Goal: Transaction & Acquisition: Purchase product/service

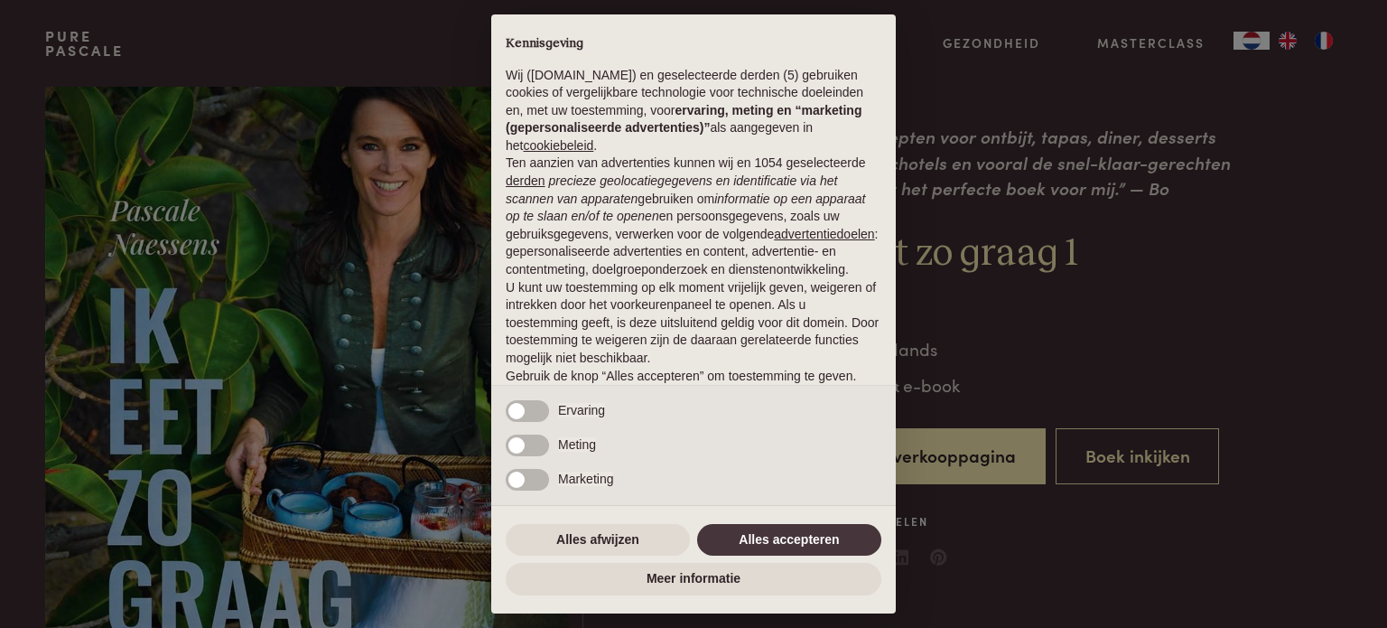
scroll to position [90, 0]
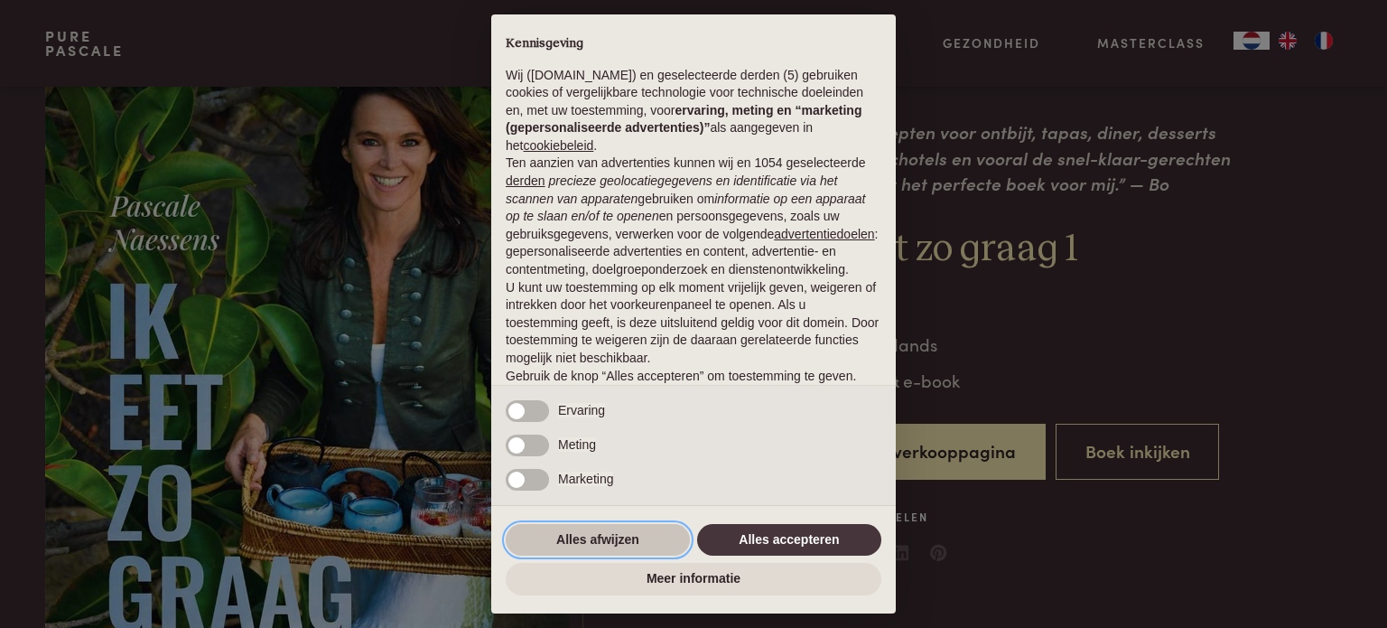
click at [644, 538] on button "Alles afwijzen" at bounding box center [598, 540] width 184 height 33
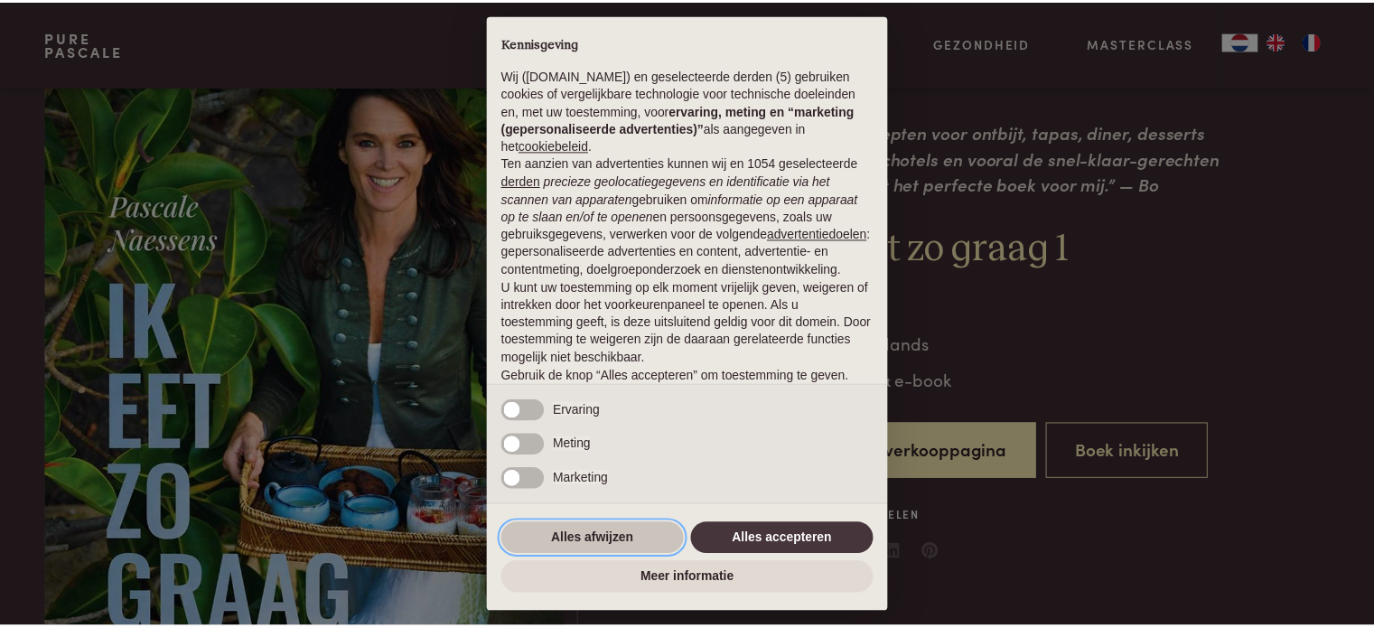
scroll to position [98, 0]
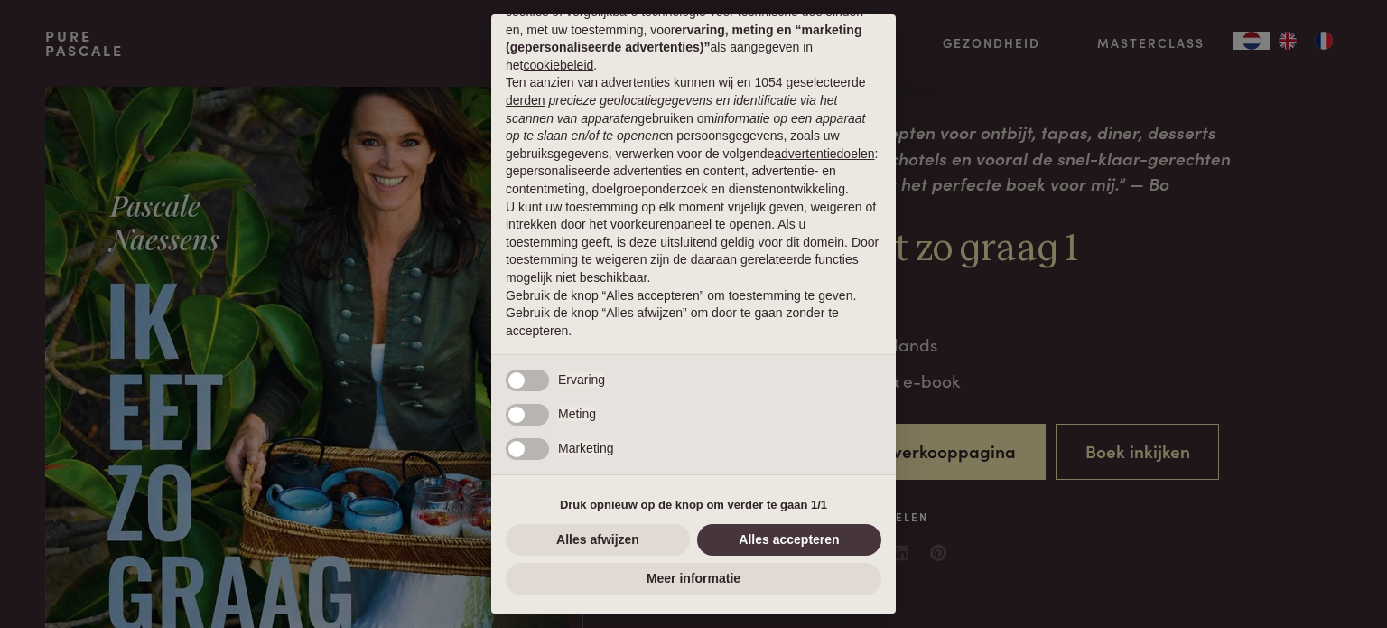
click at [640, 521] on div "× Kennisgeving Wij (purepascale.com) en geselecteerde derden (5) gebruiken cook…" at bounding box center [693, 313] width 405 height 599
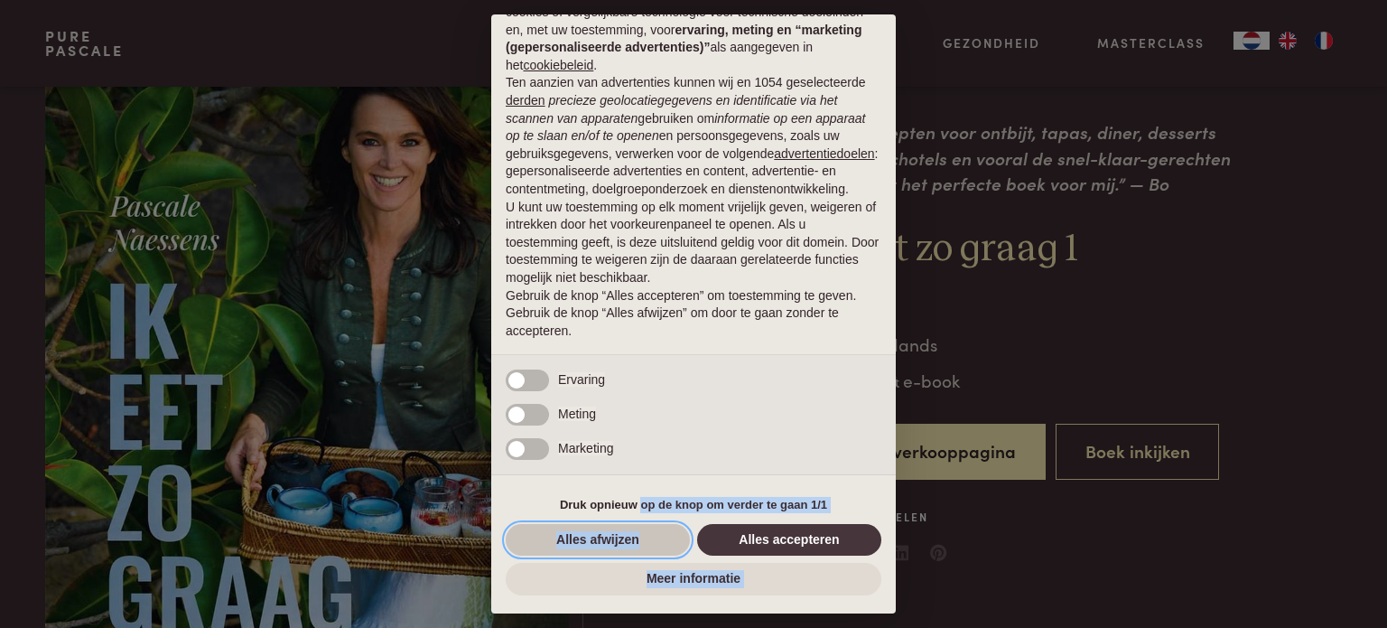
click at [630, 534] on button "Alles afwijzen" at bounding box center [598, 540] width 184 height 33
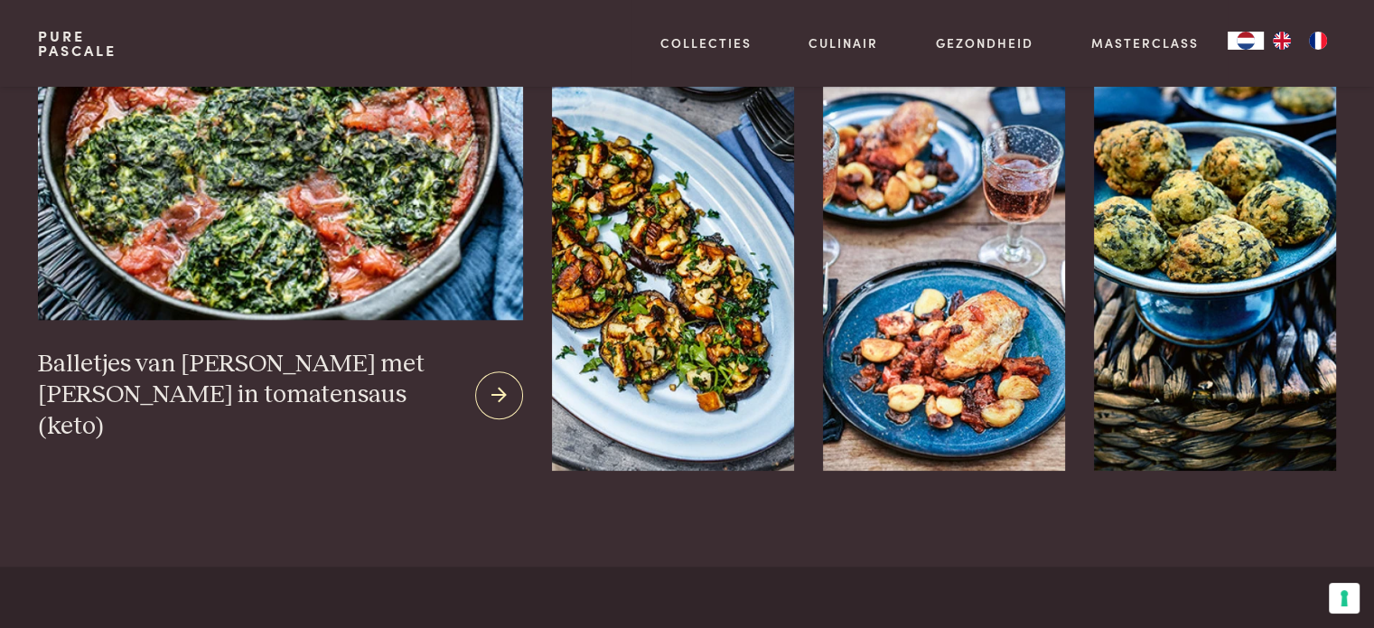
scroll to position [1807, 0]
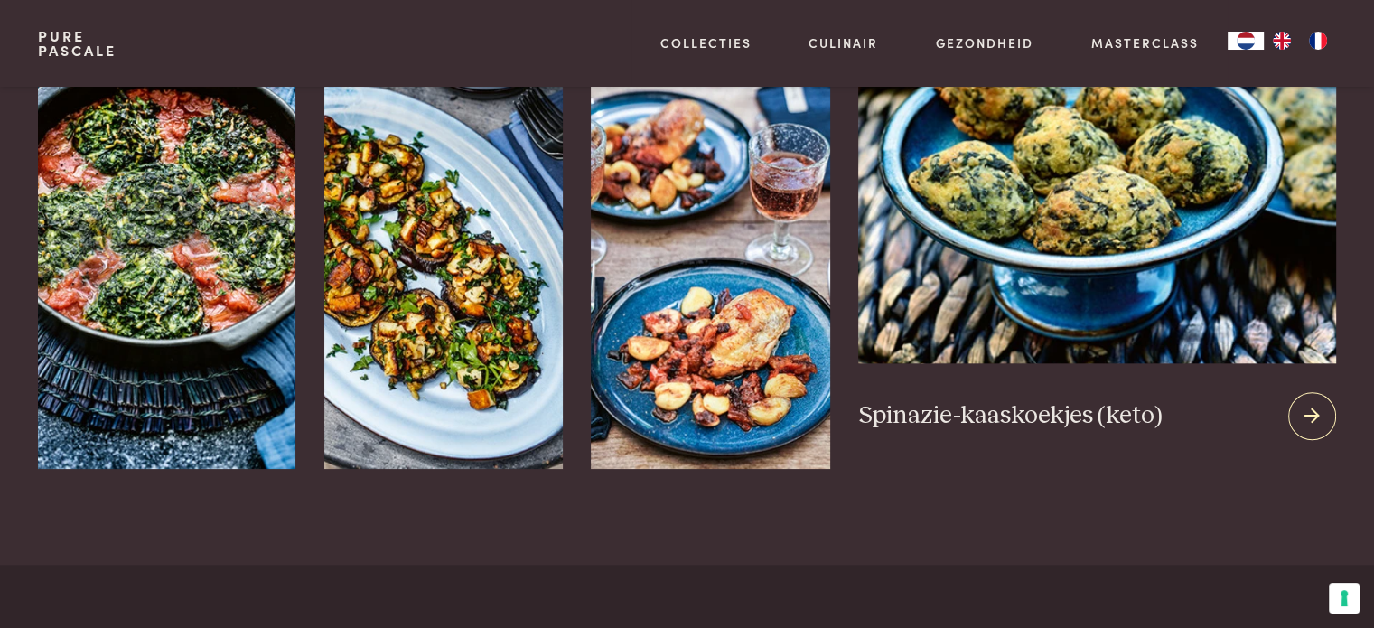
click at [1311, 409] on icon at bounding box center [1311, 416] width 15 height 26
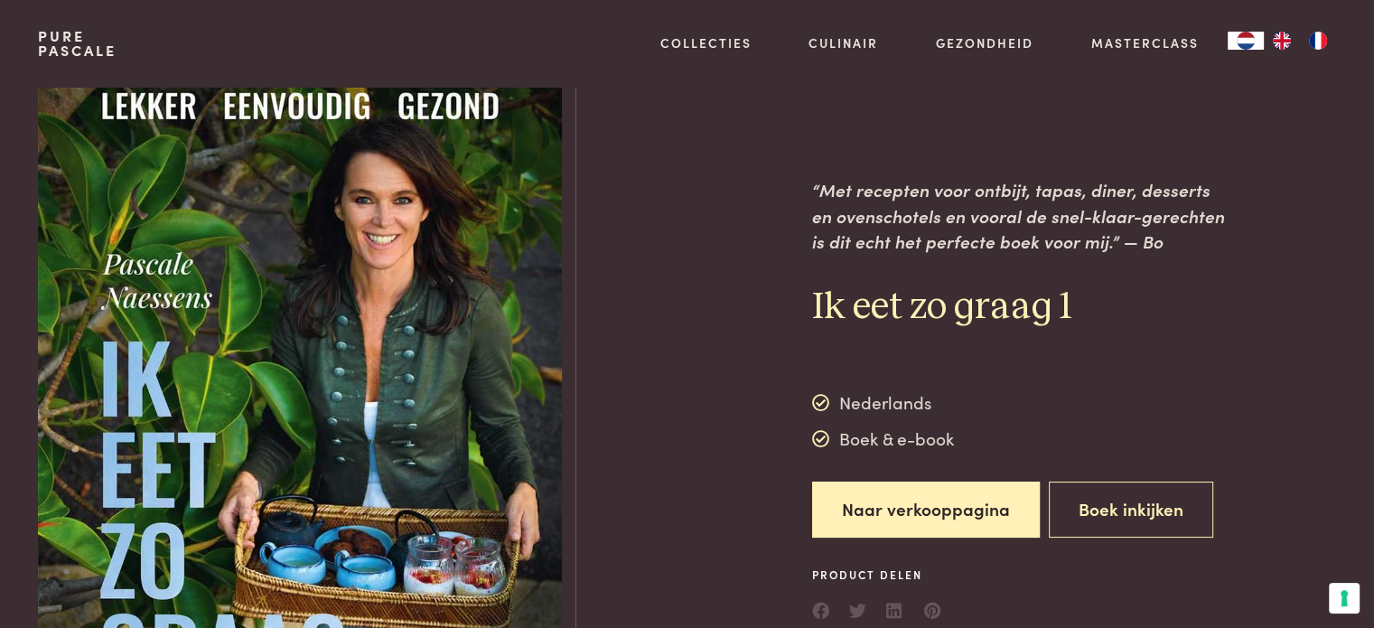
scroll to position [0, 0]
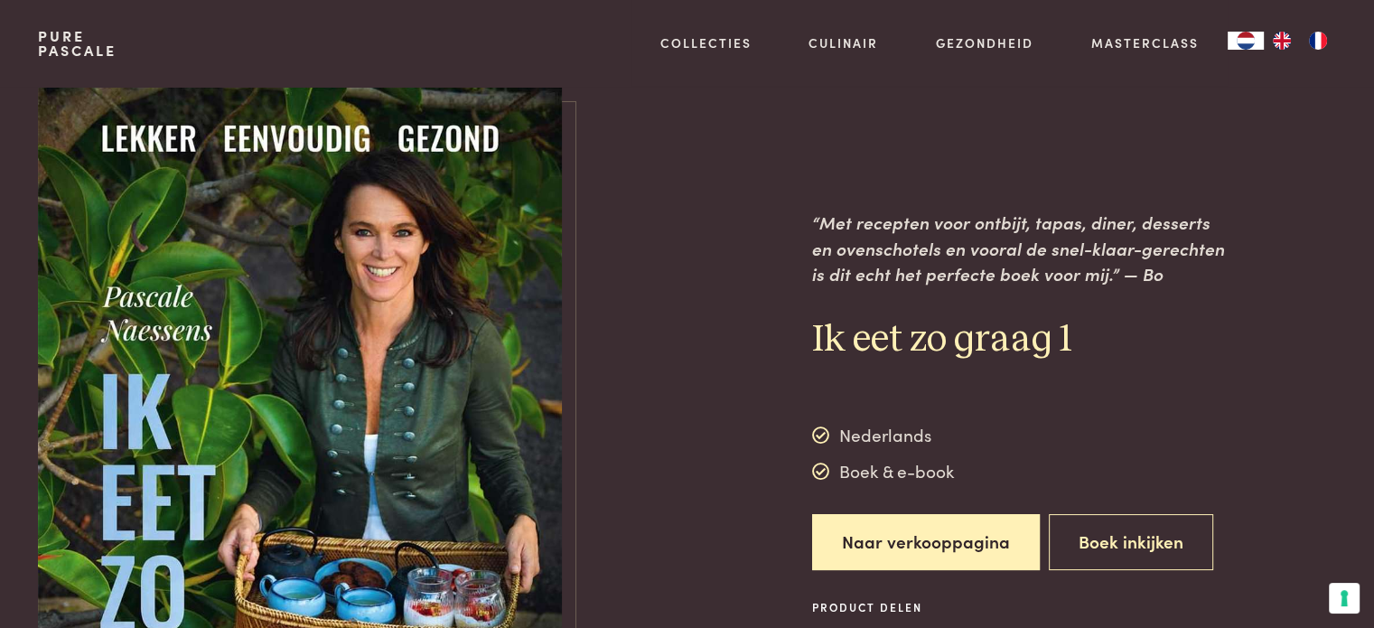
click at [47, 35] on link "Pure Pascale" at bounding box center [77, 43] width 79 height 29
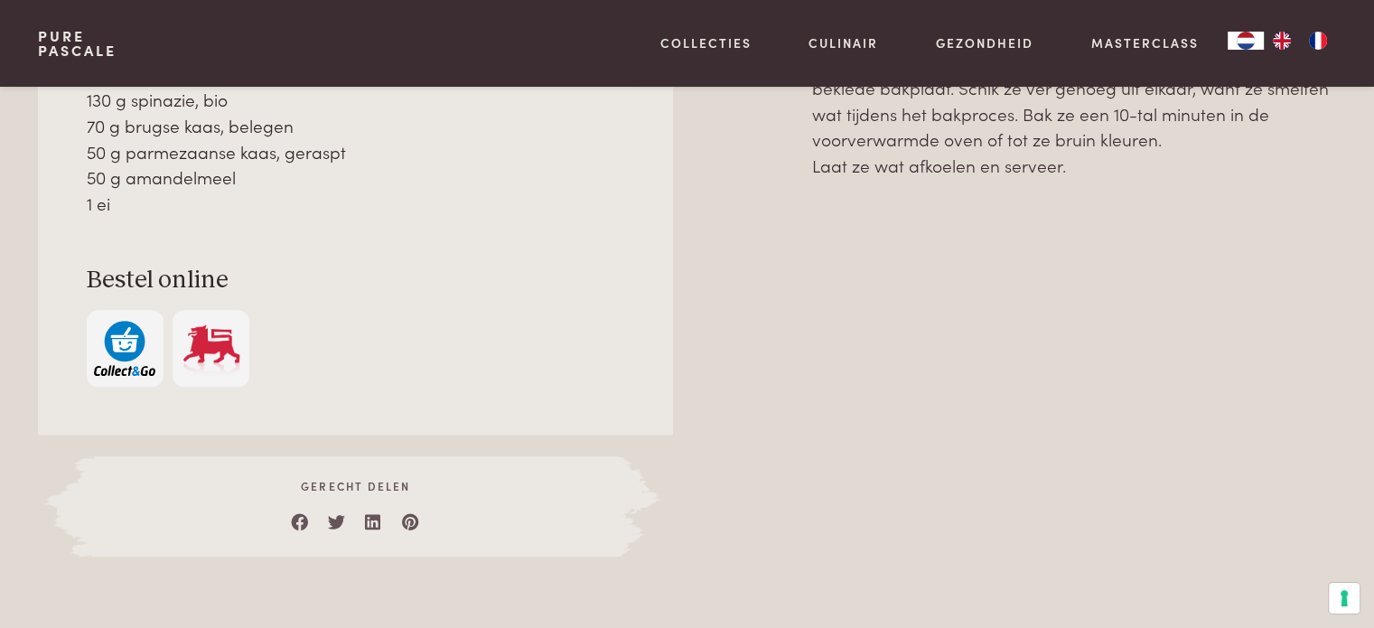
scroll to position [1084, 0]
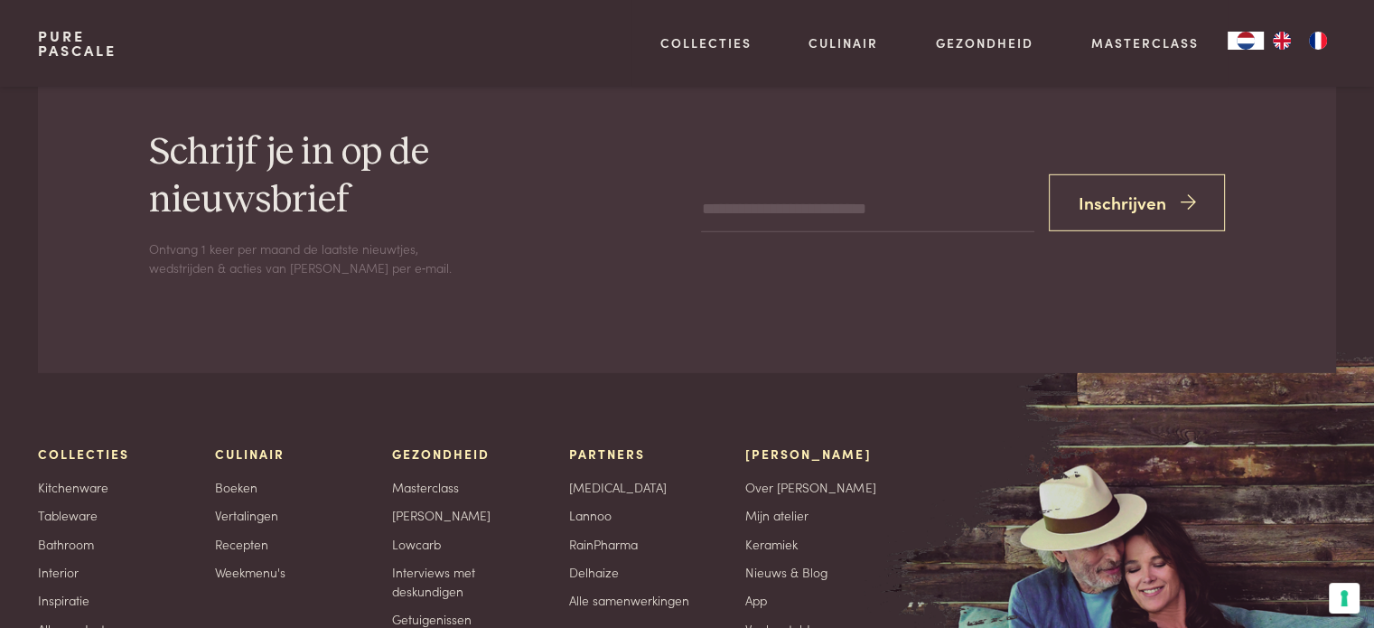
scroll to position [5510, 0]
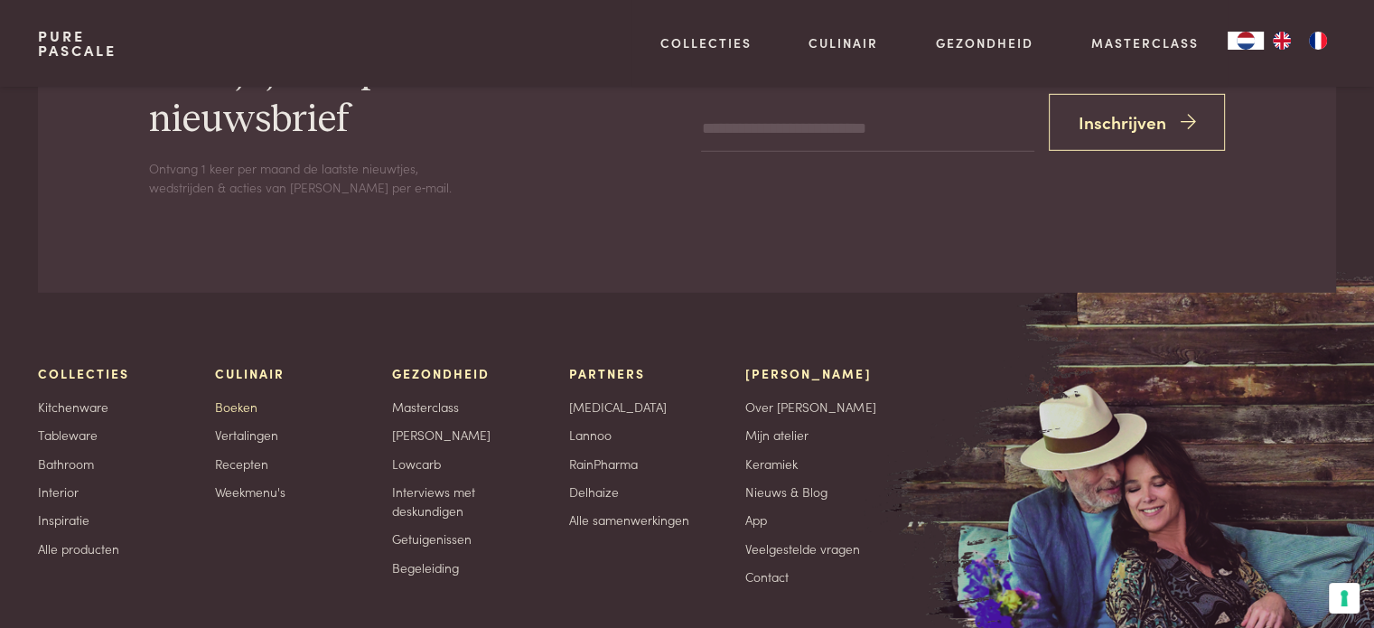
click at [219, 397] on link "Boeken" at bounding box center [236, 406] width 42 height 19
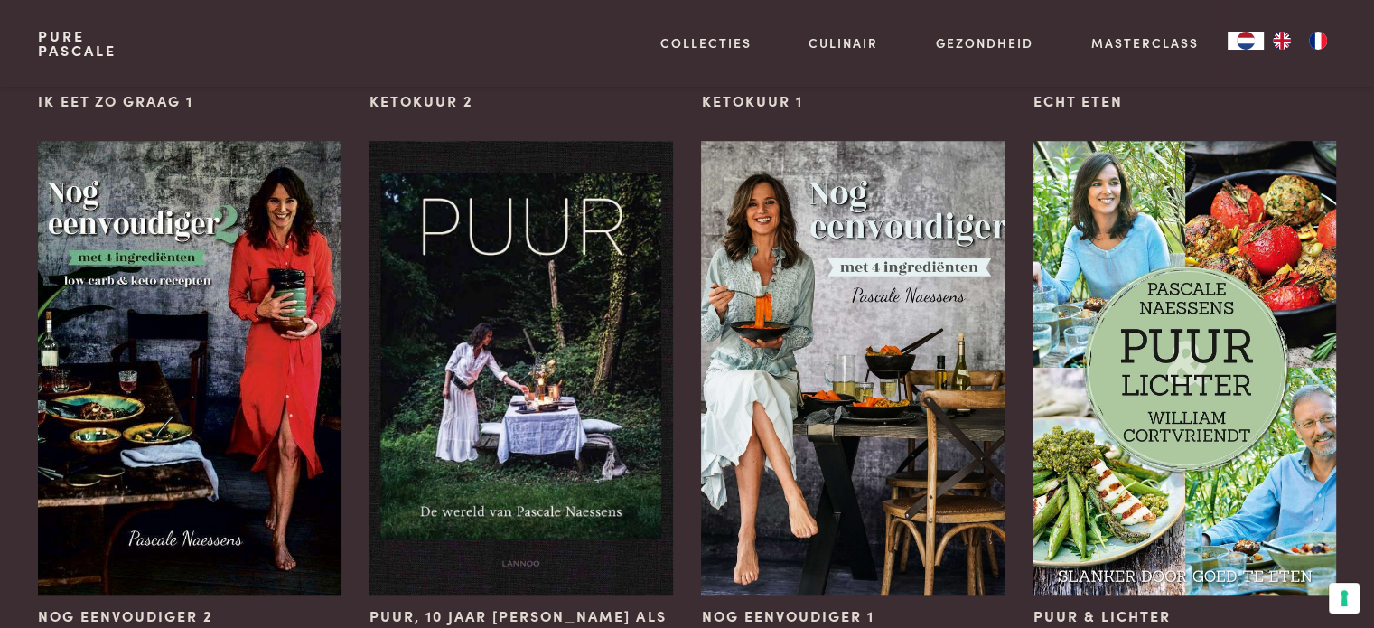
scroll to position [1716, 0]
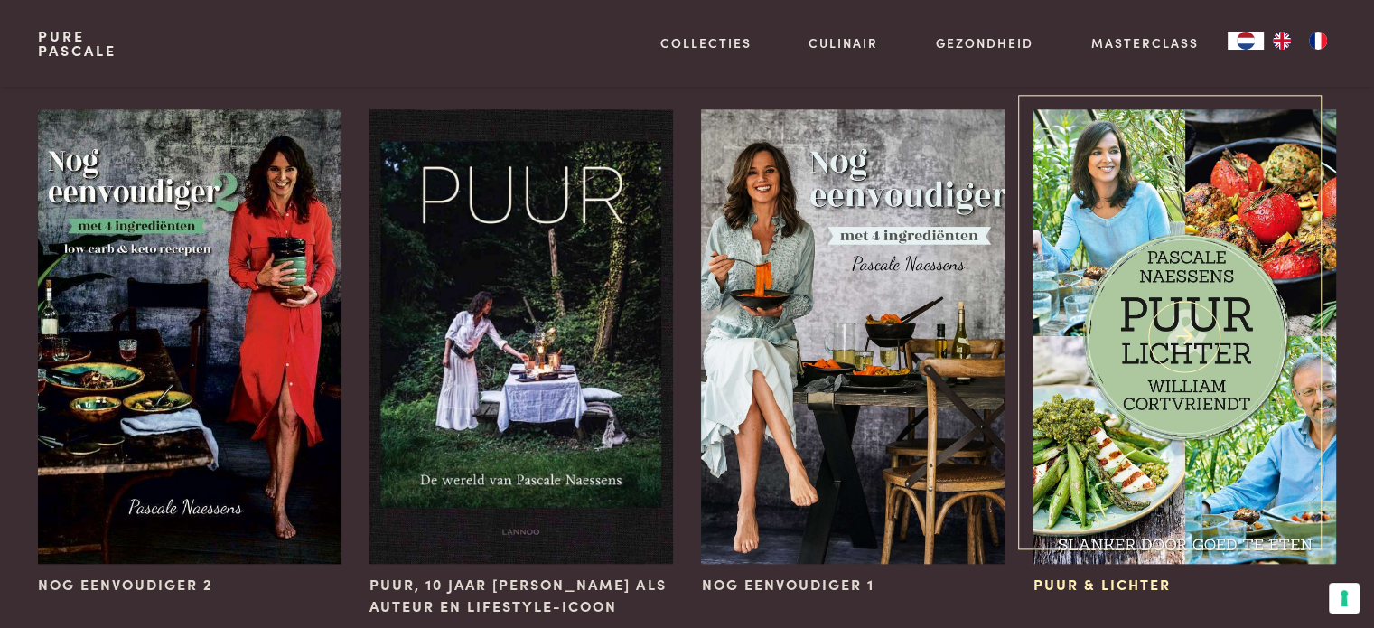
click at [1168, 342] on img at bounding box center [1183, 336] width 303 height 454
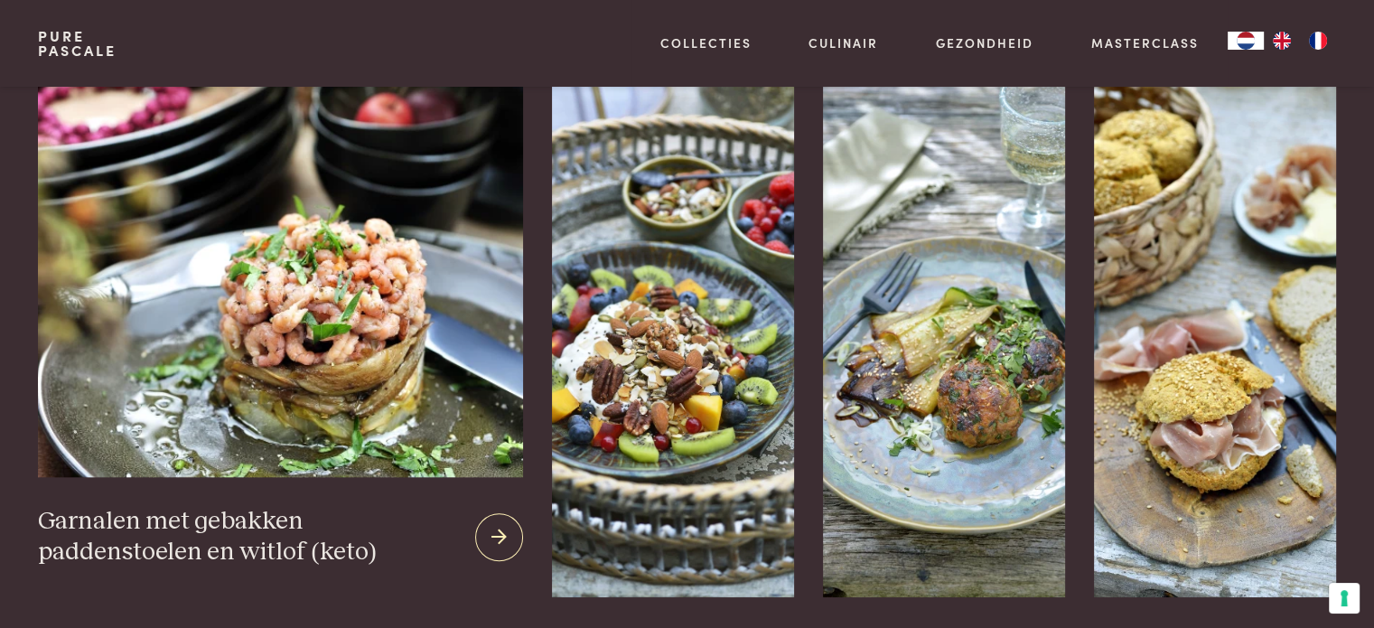
scroll to position [1807, 0]
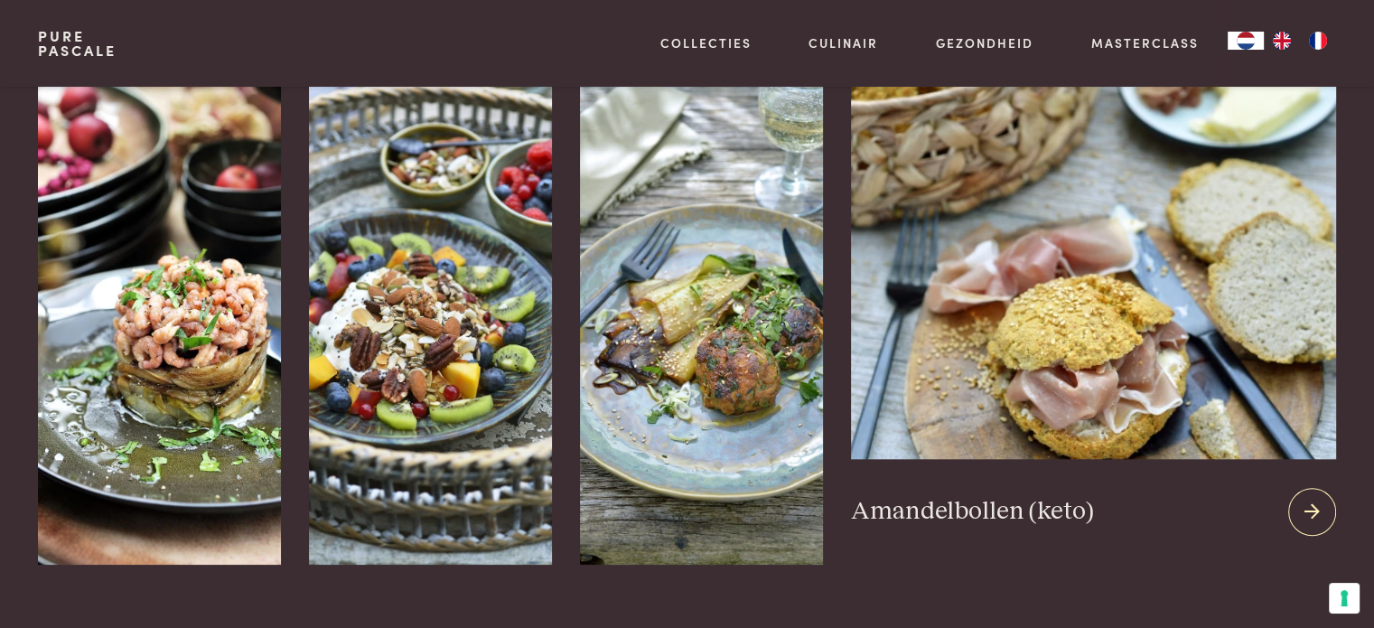
click at [960, 266] on img at bounding box center [1093, 241] width 484 height 436
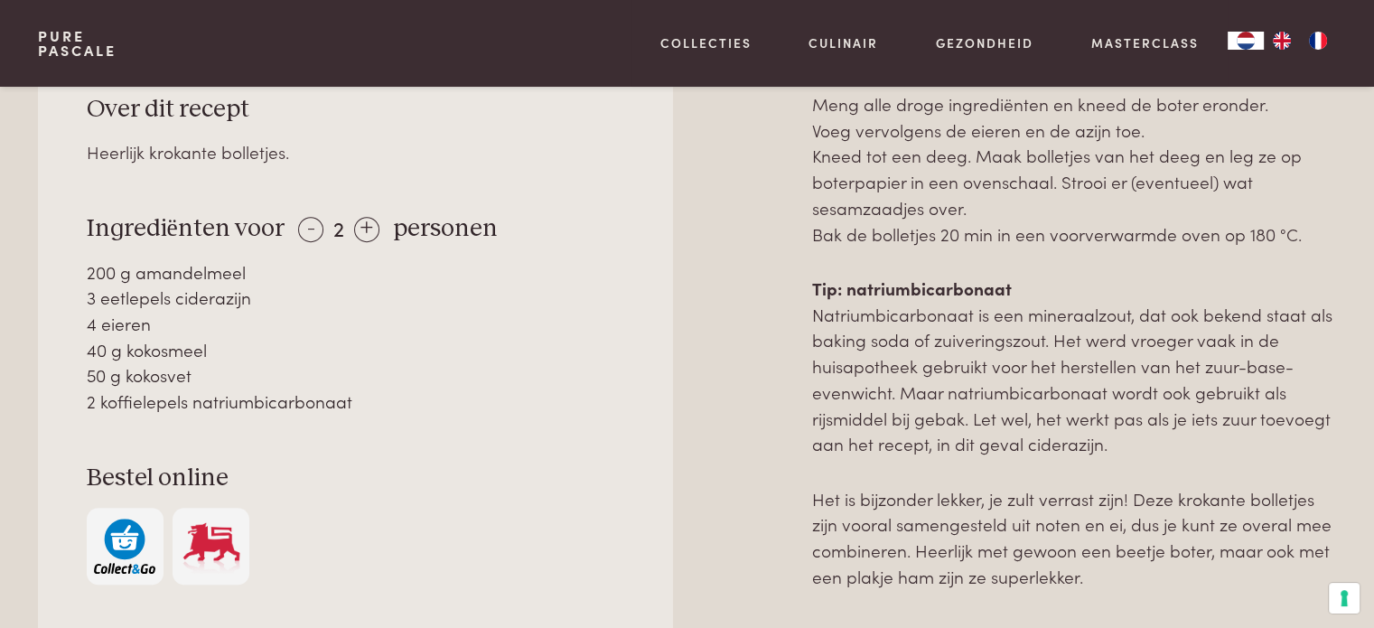
scroll to position [813, 0]
